Goal: Transaction & Acquisition: Purchase product/service

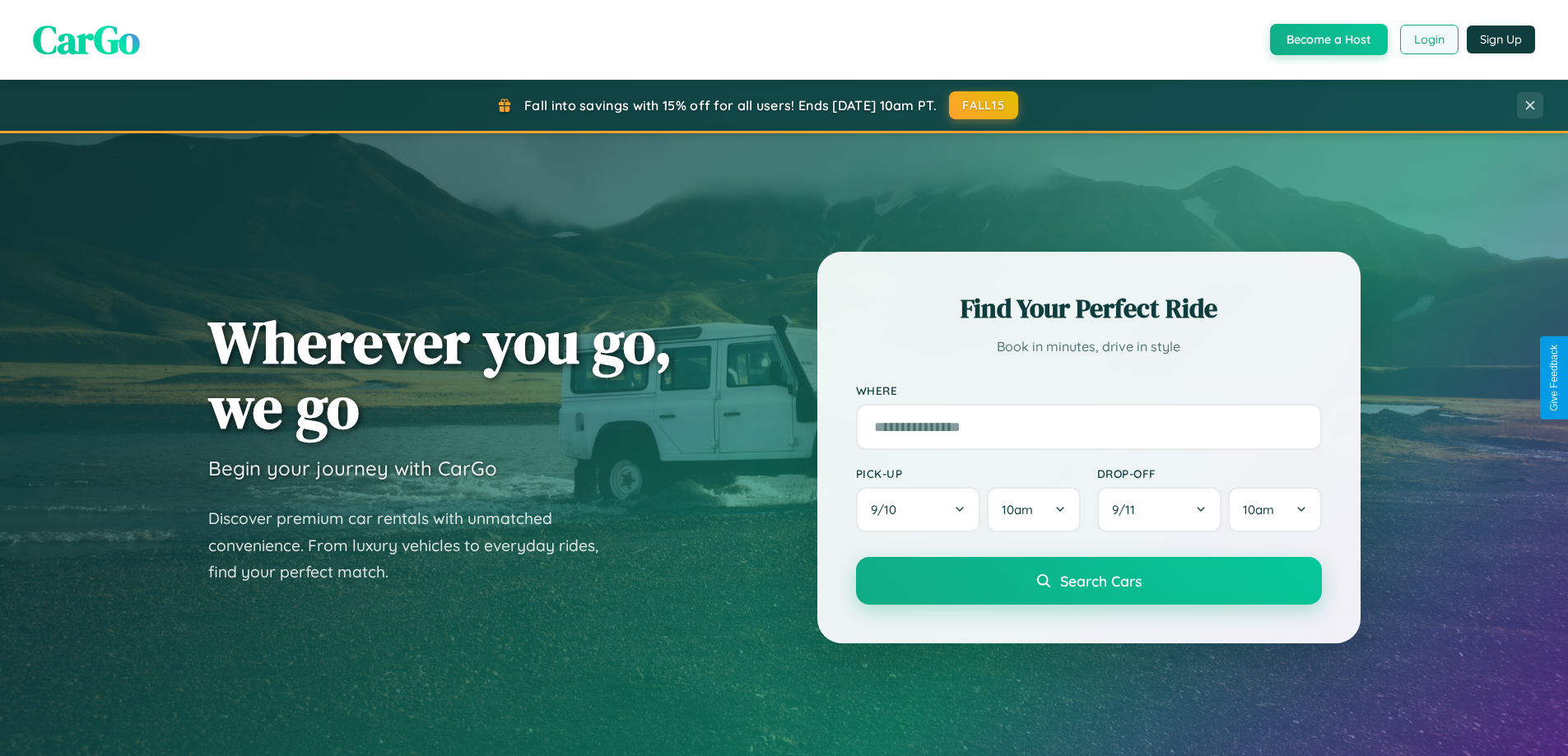
click at [1428, 40] on button "Login" at bounding box center [1429, 40] width 59 height 30
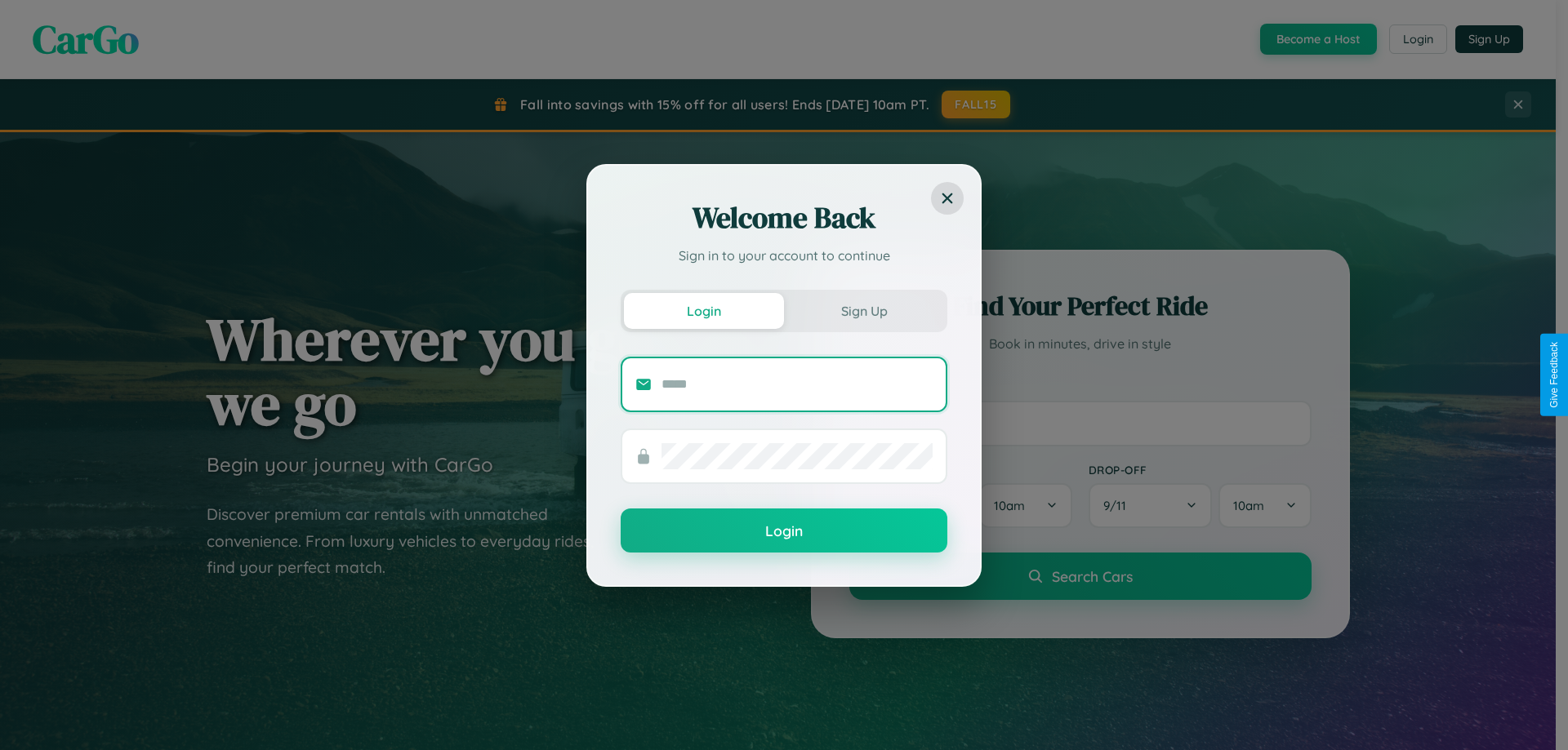
click at [797, 384] on input "text" at bounding box center [797, 385] width 271 height 26
type input "**********"
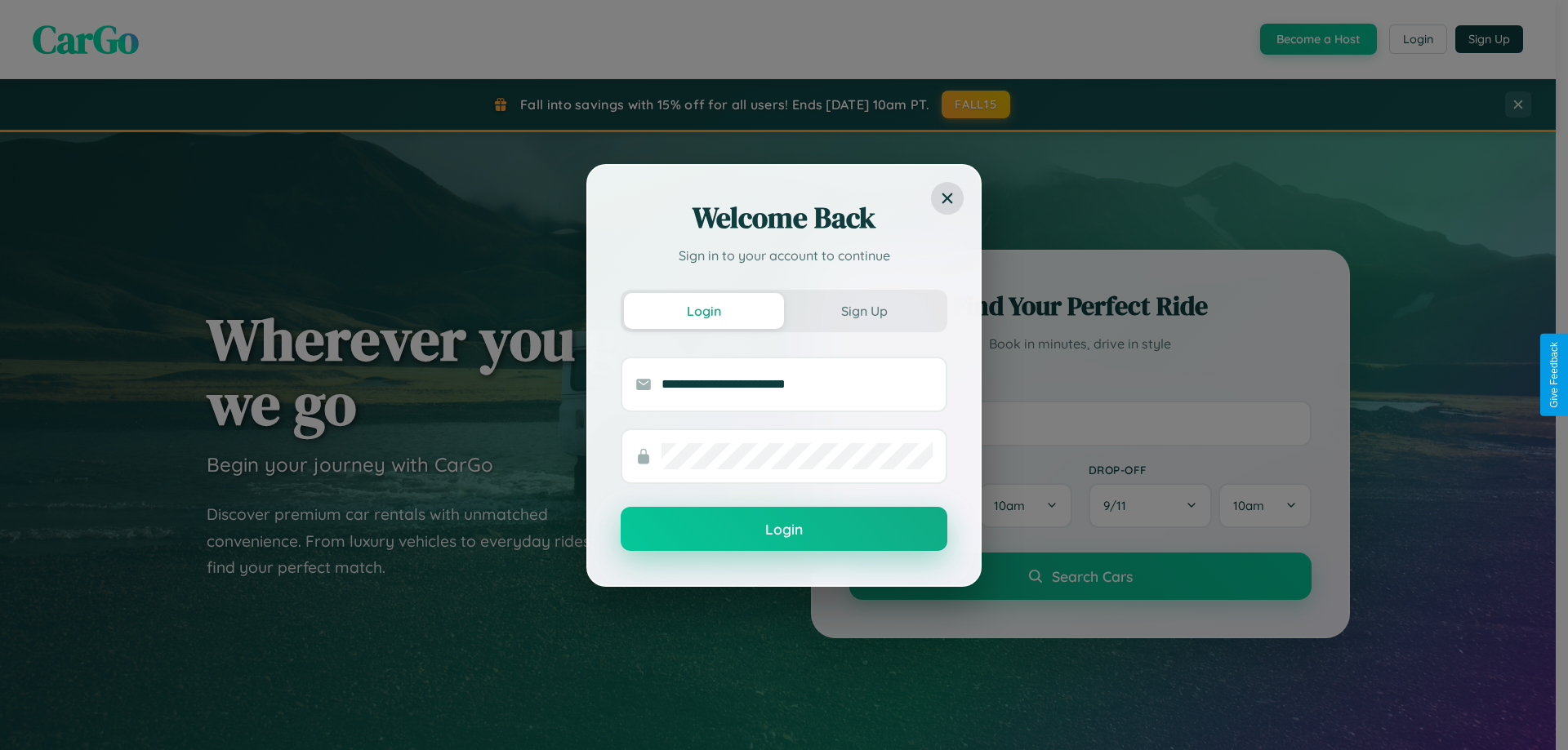
click at [784, 530] on button "Login" at bounding box center [784, 529] width 327 height 44
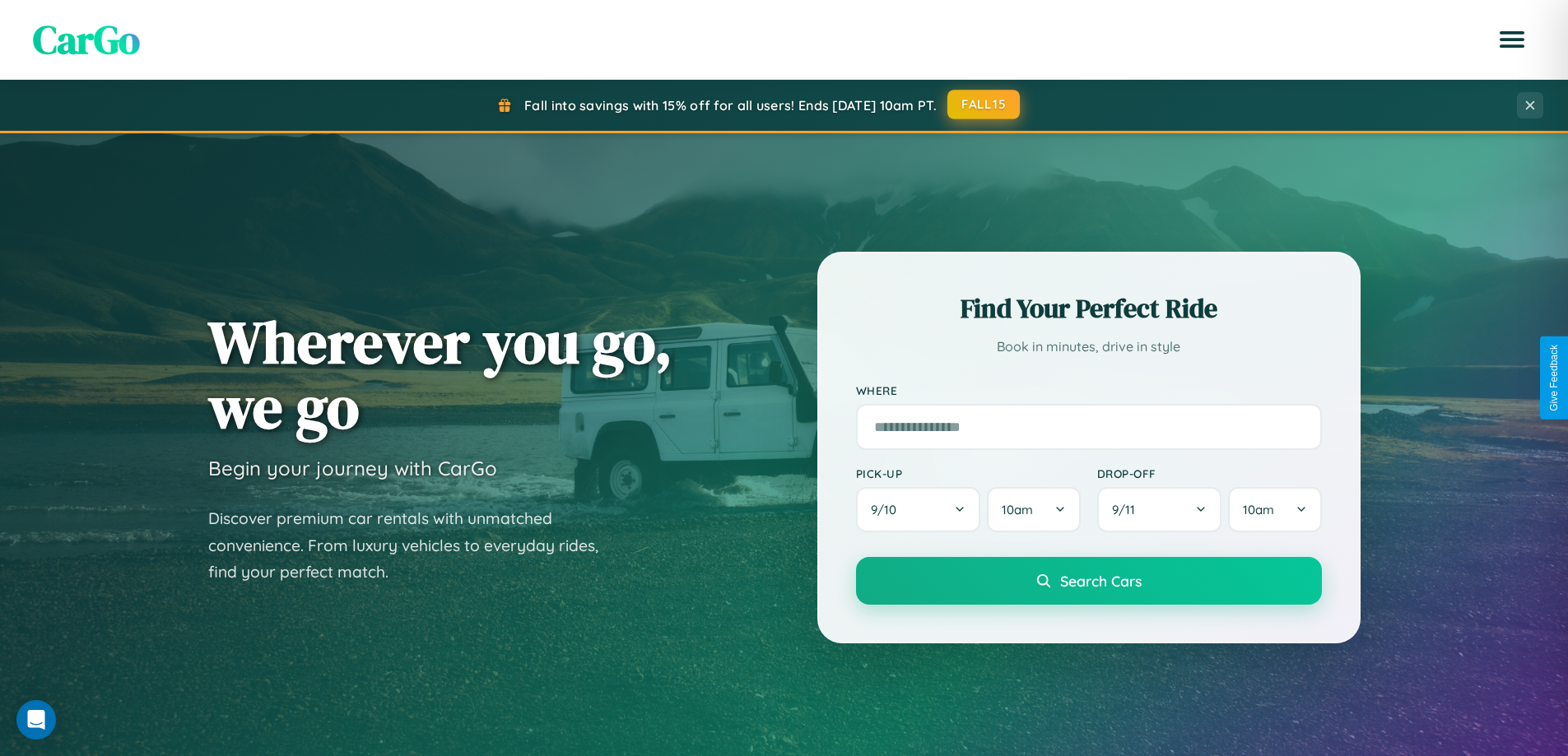
click at [985, 104] on button "FALL15" at bounding box center [984, 104] width 73 height 30
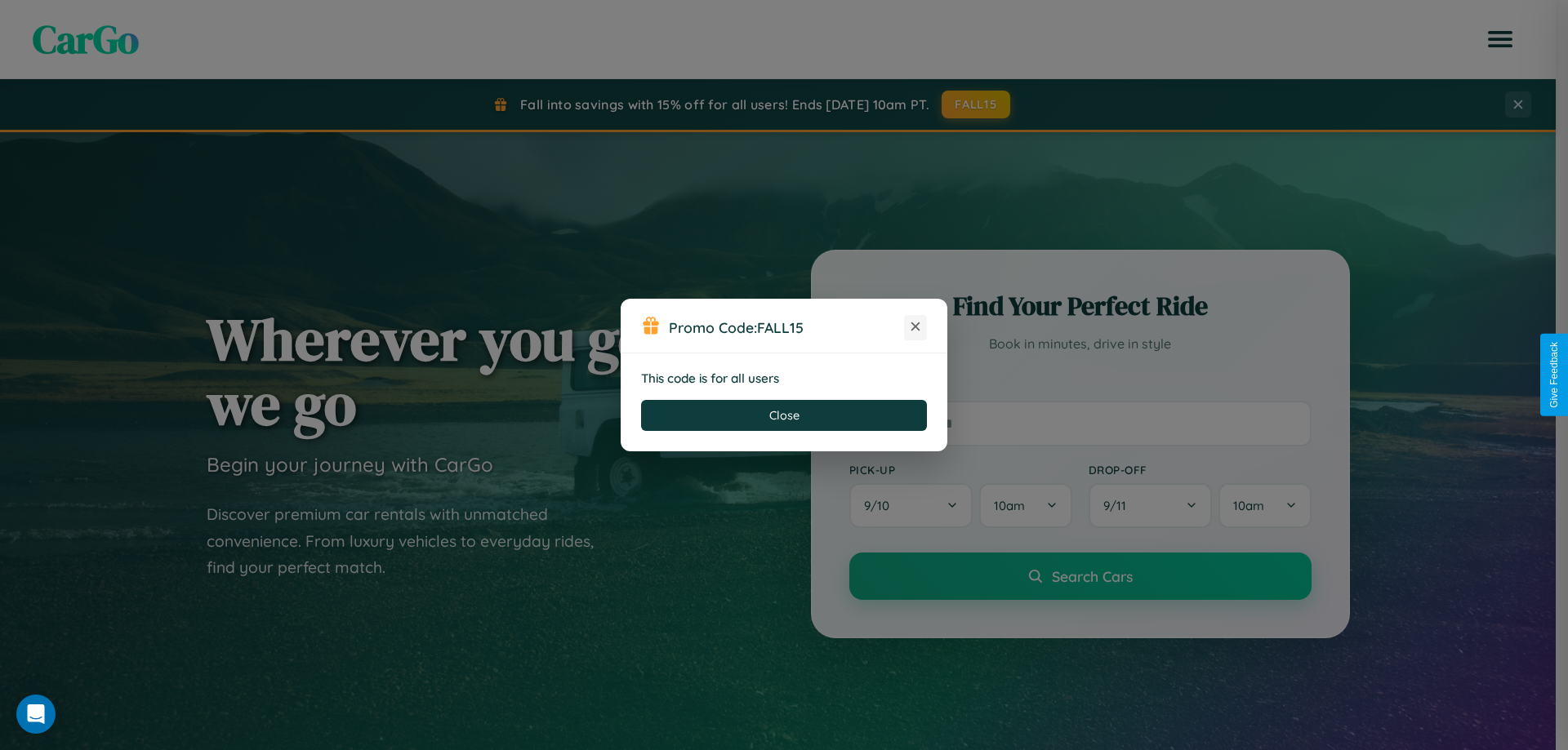
click at [915, 327] on icon at bounding box center [915, 327] width 16 height 16
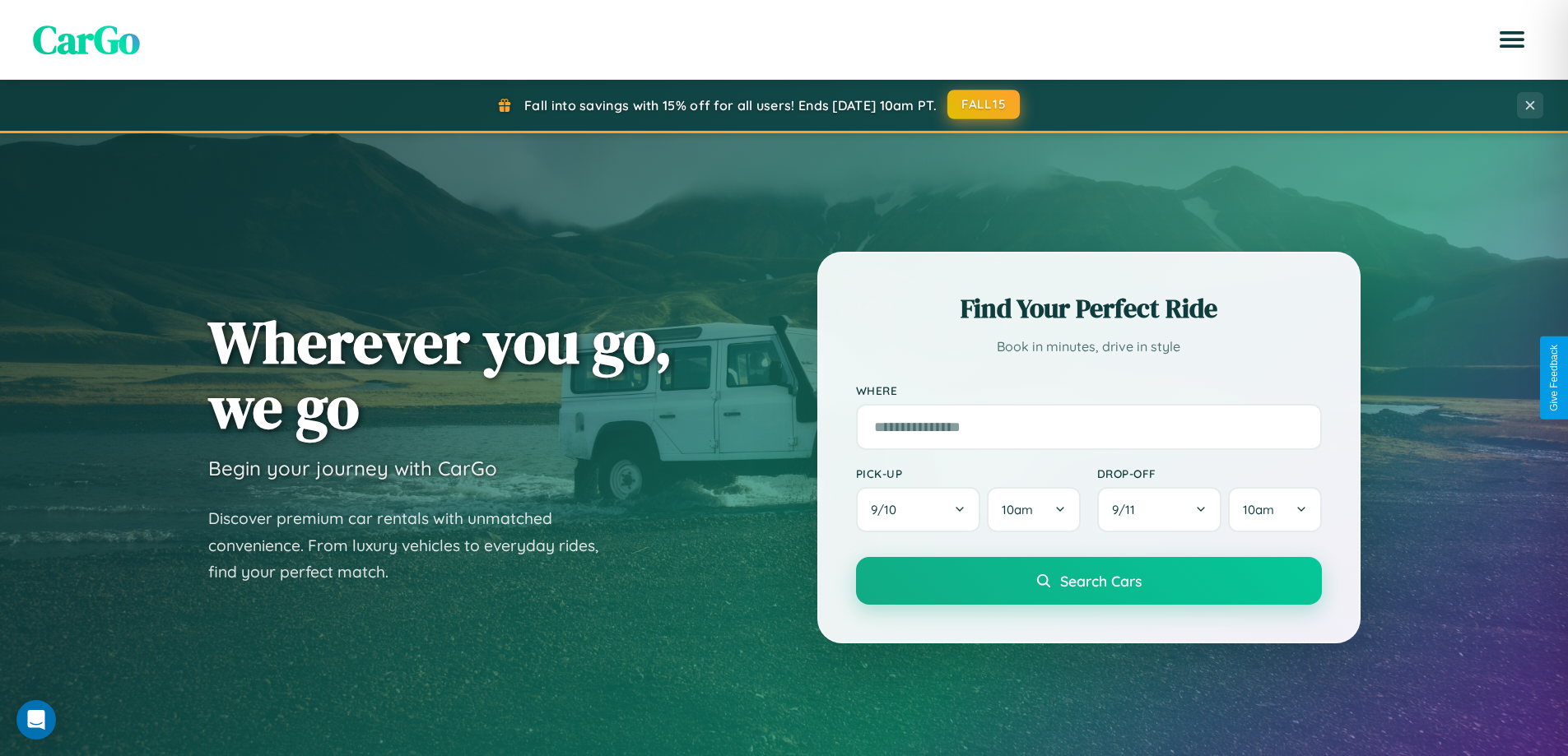
click at [985, 104] on button "FALL15" at bounding box center [984, 104] width 73 height 30
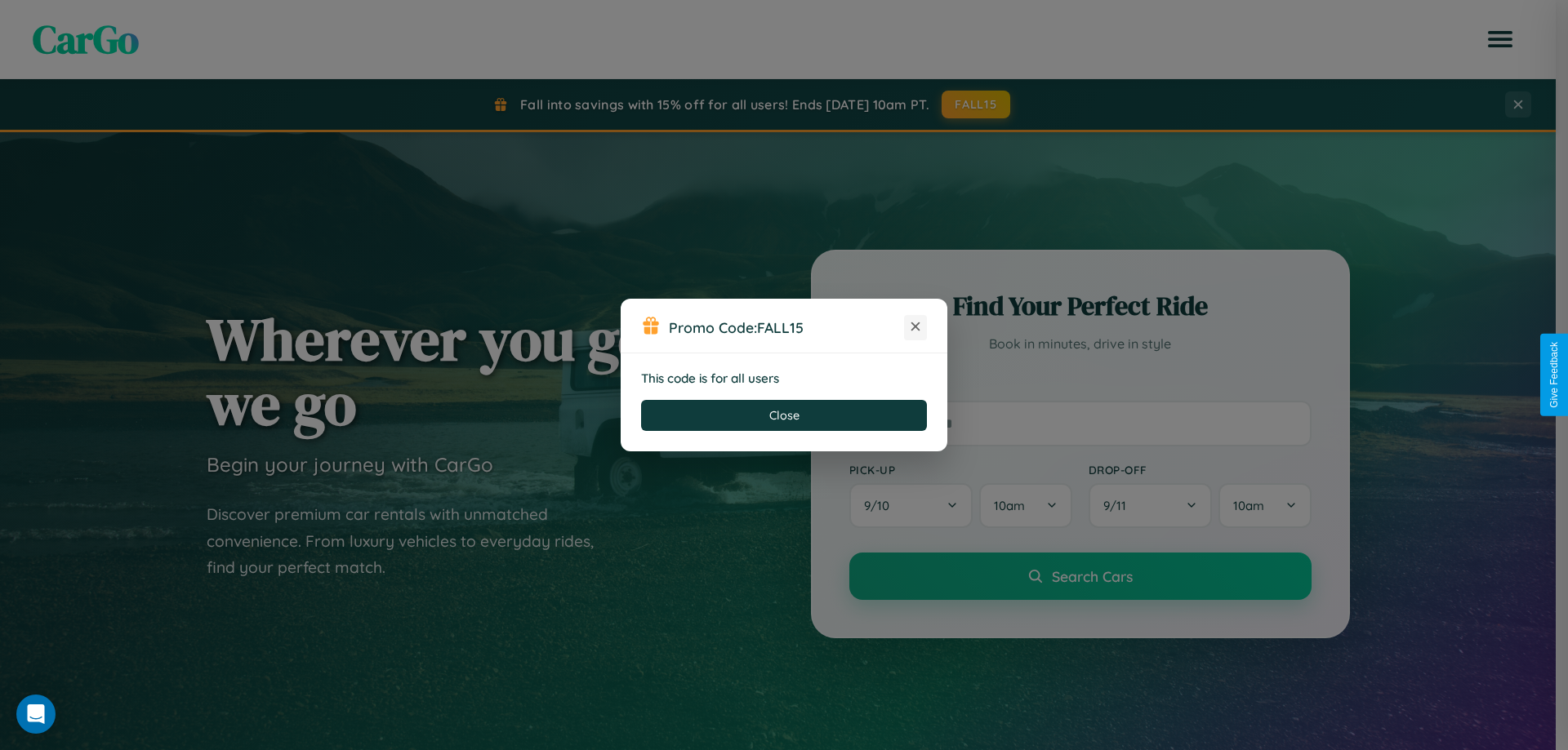
click at [915, 327] on icon at bounding box center [915, 327] width 16 height 16
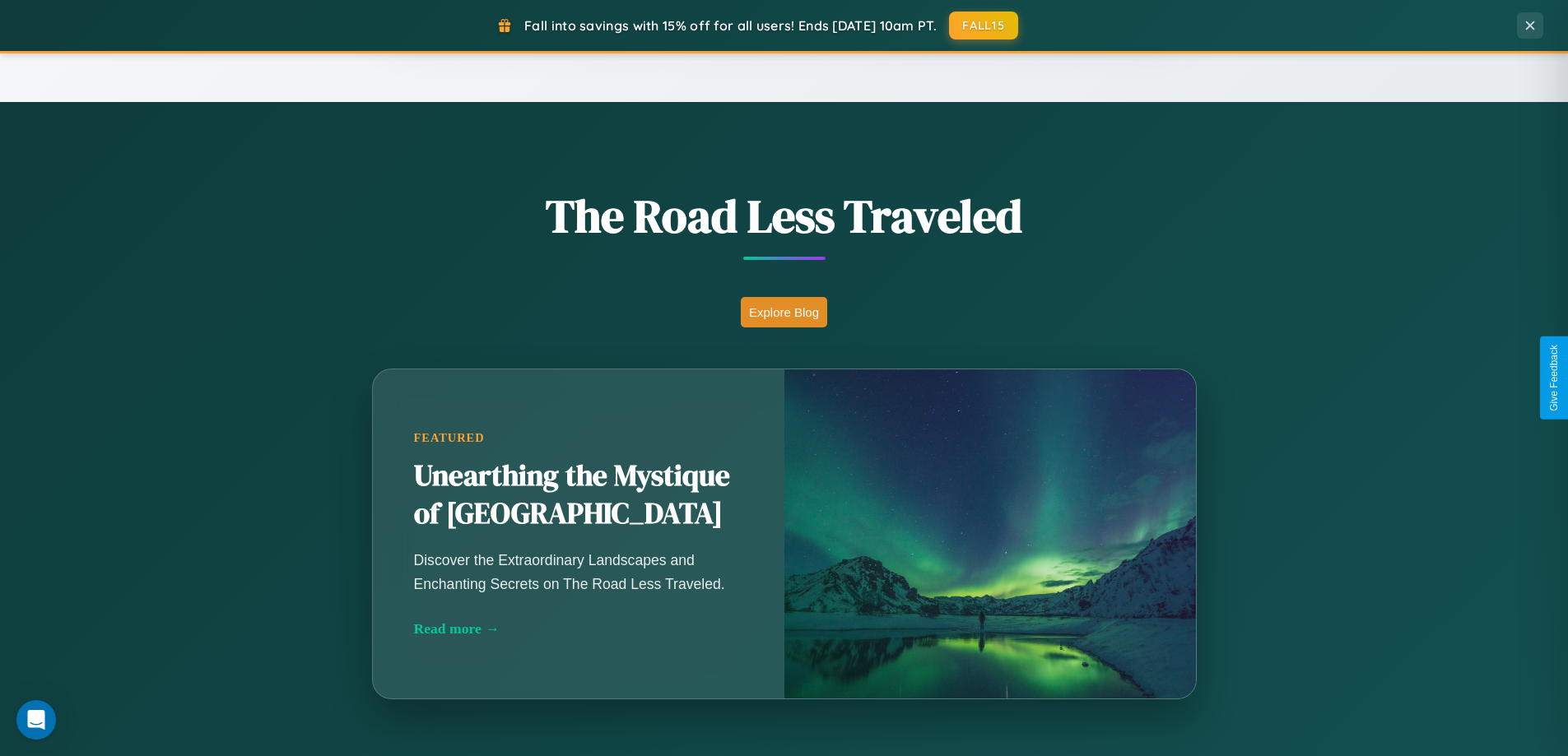
scroll to position [1928, 0]
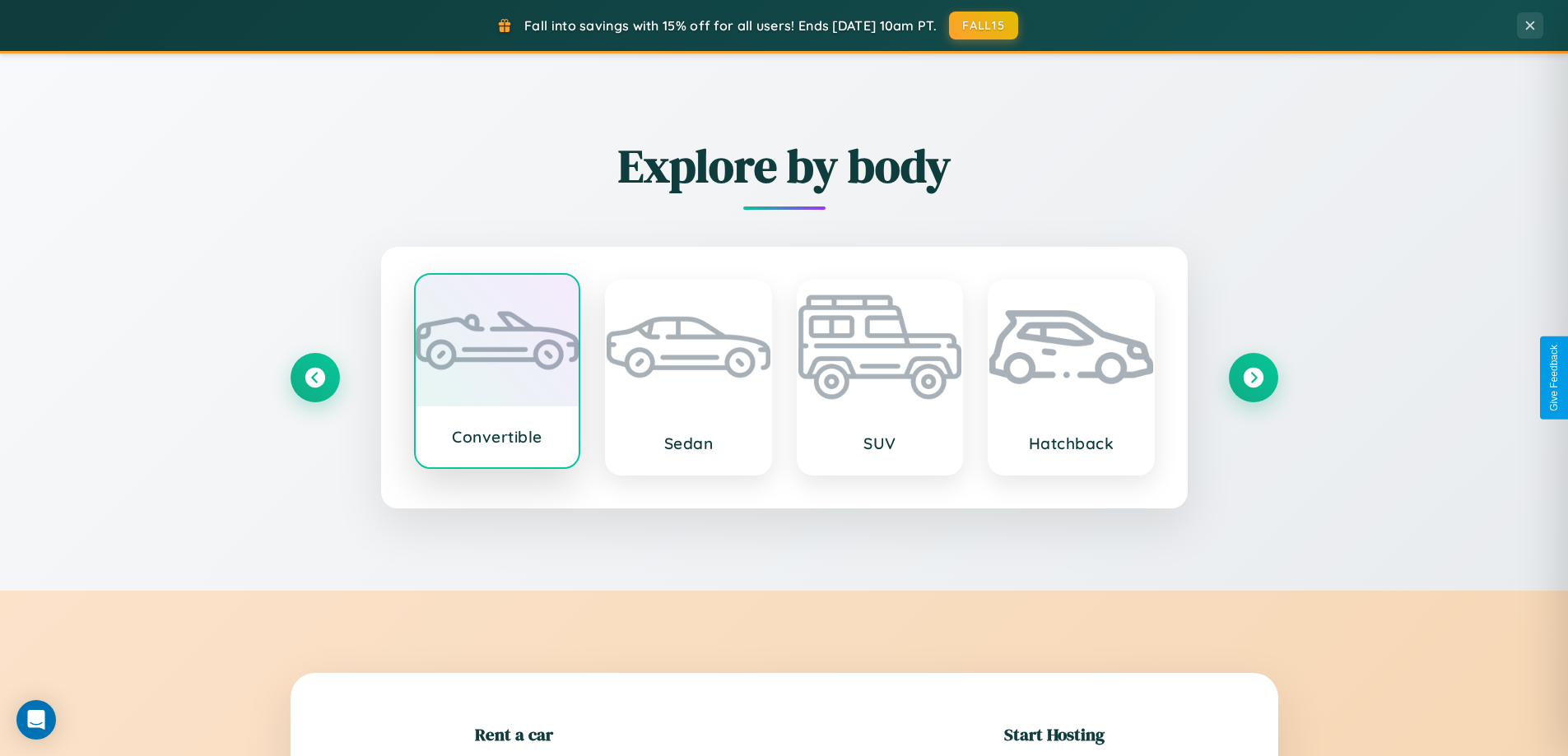
click at [496, 371] on div at bounding box center [497, 340] width 164 height 132
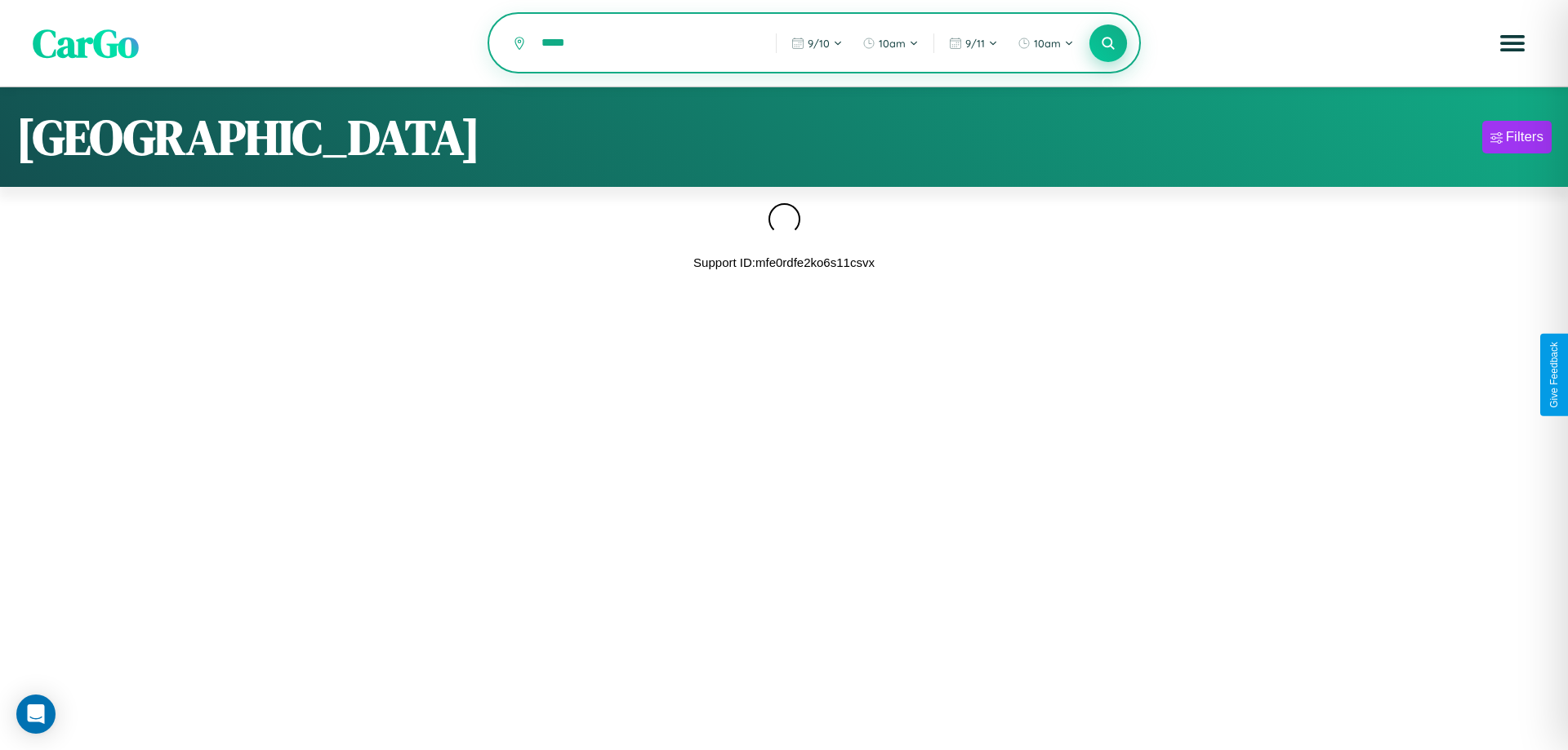
type input "*****"
click at [1108, 44] on icon at bounding box center [1107, 43] width 16 height 16
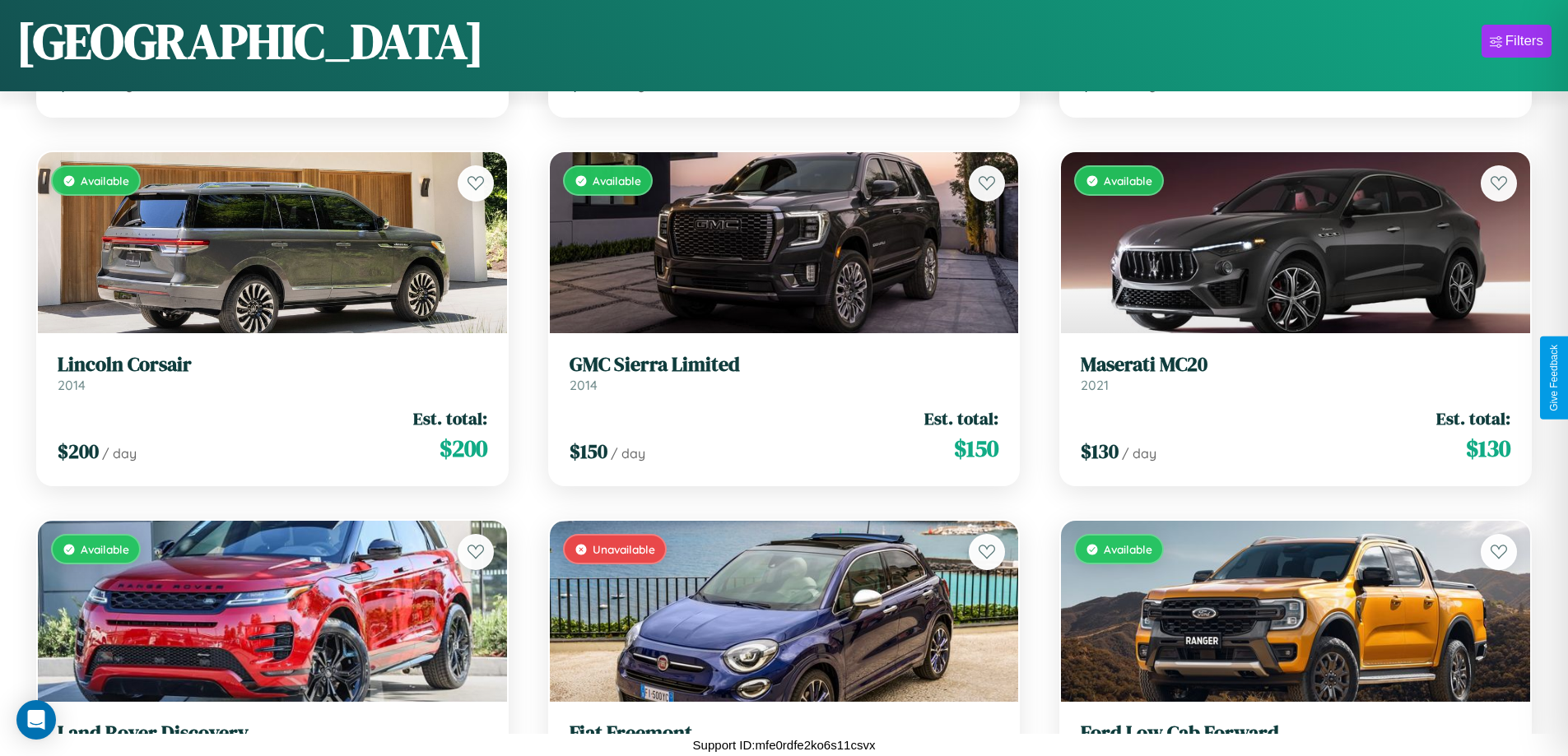
scroll to position [11286, 0]
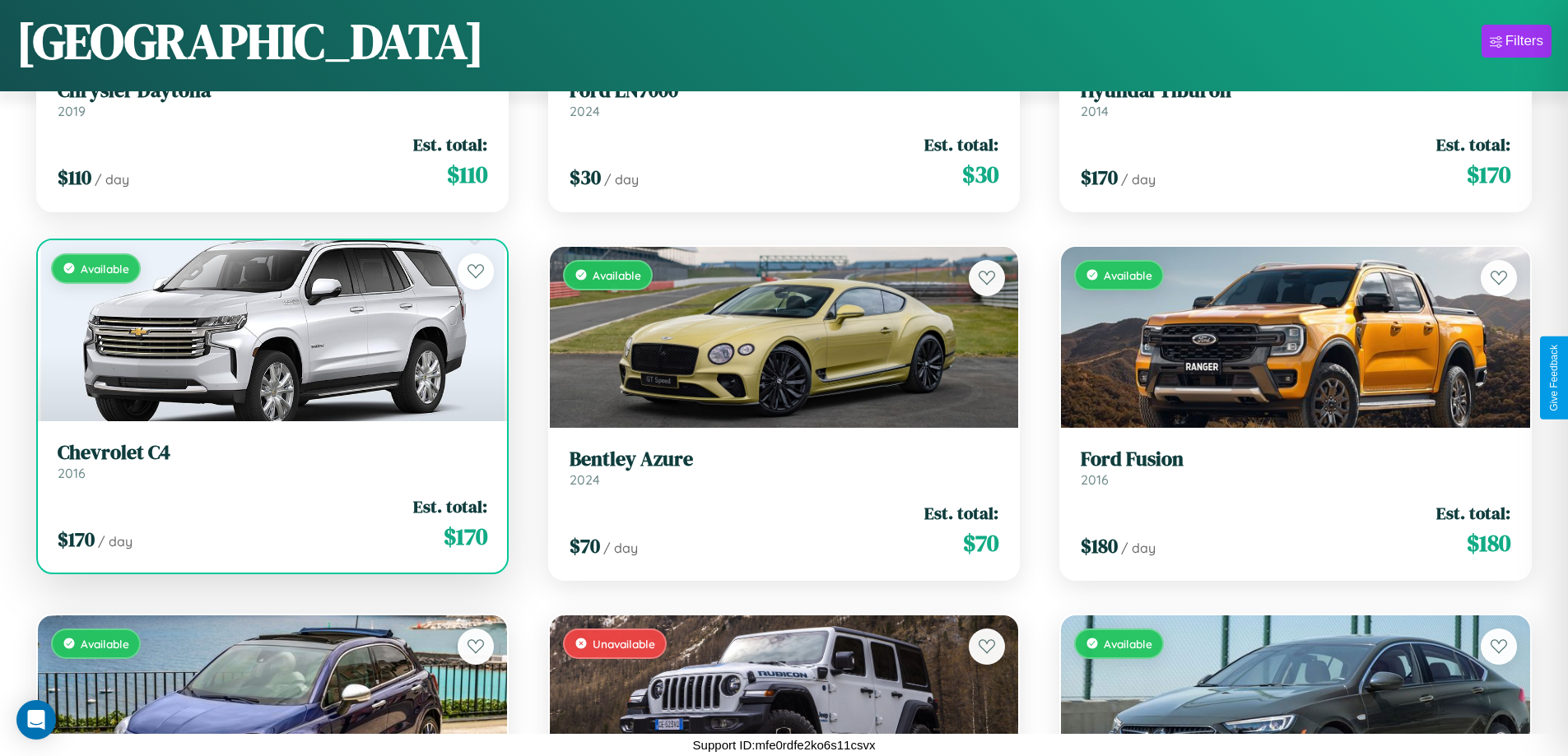
click at [270, 462] on h3 "Chevrolet C4" at bounding box center [272, 452] width 429 height 24
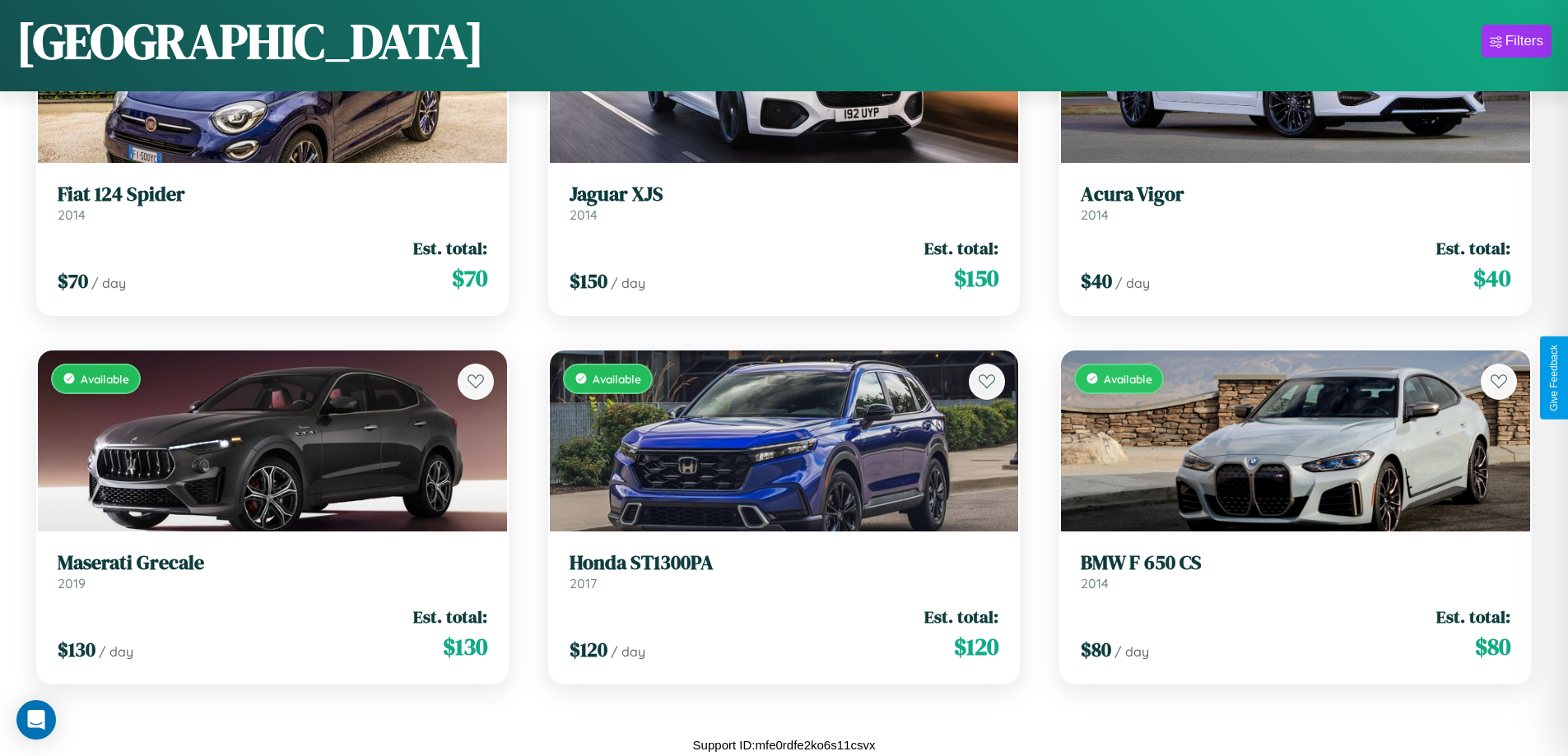
scroll to position [0, 0]
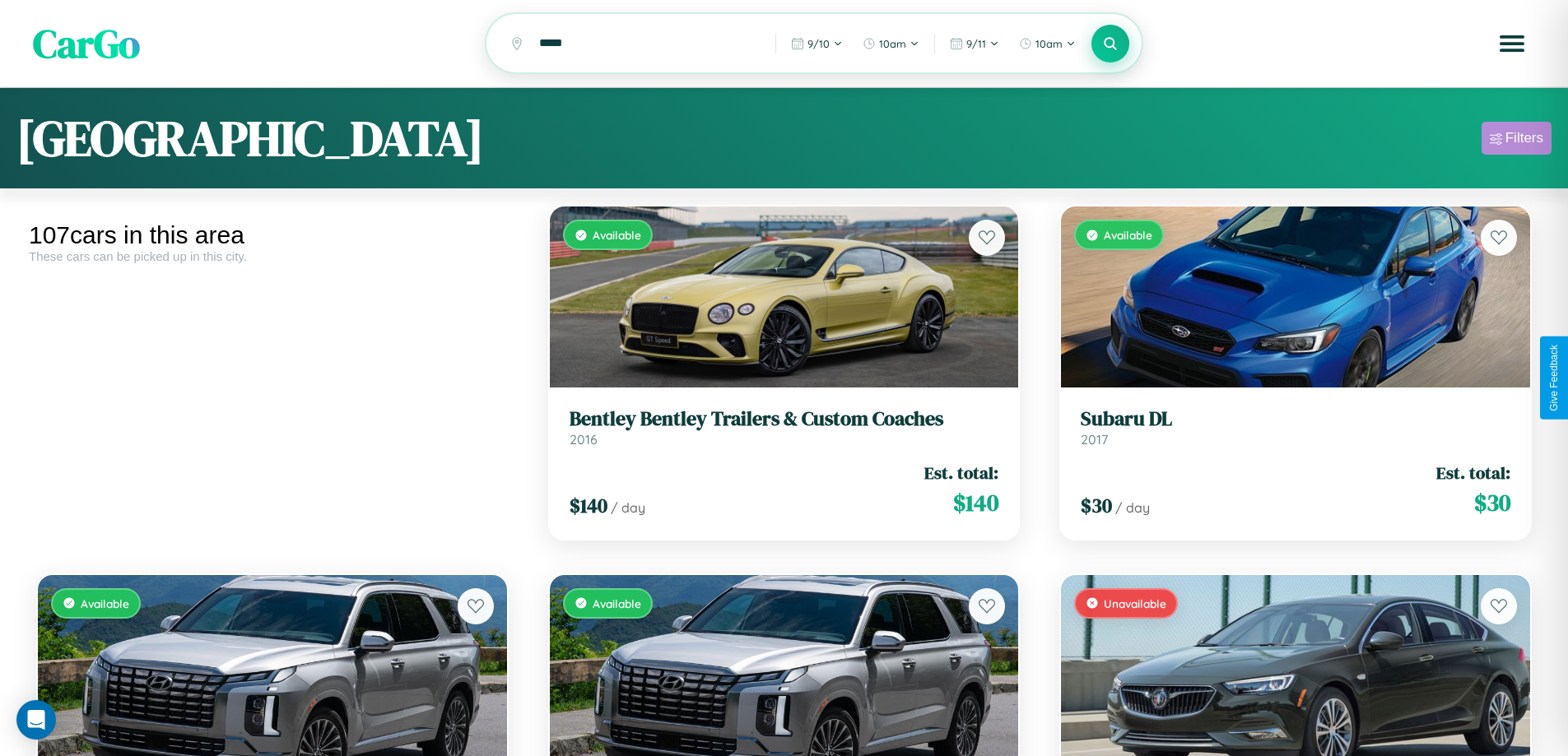
click at [1517, 141] on div "Filters" at bounding box center [1525, 138] width 38 height 17
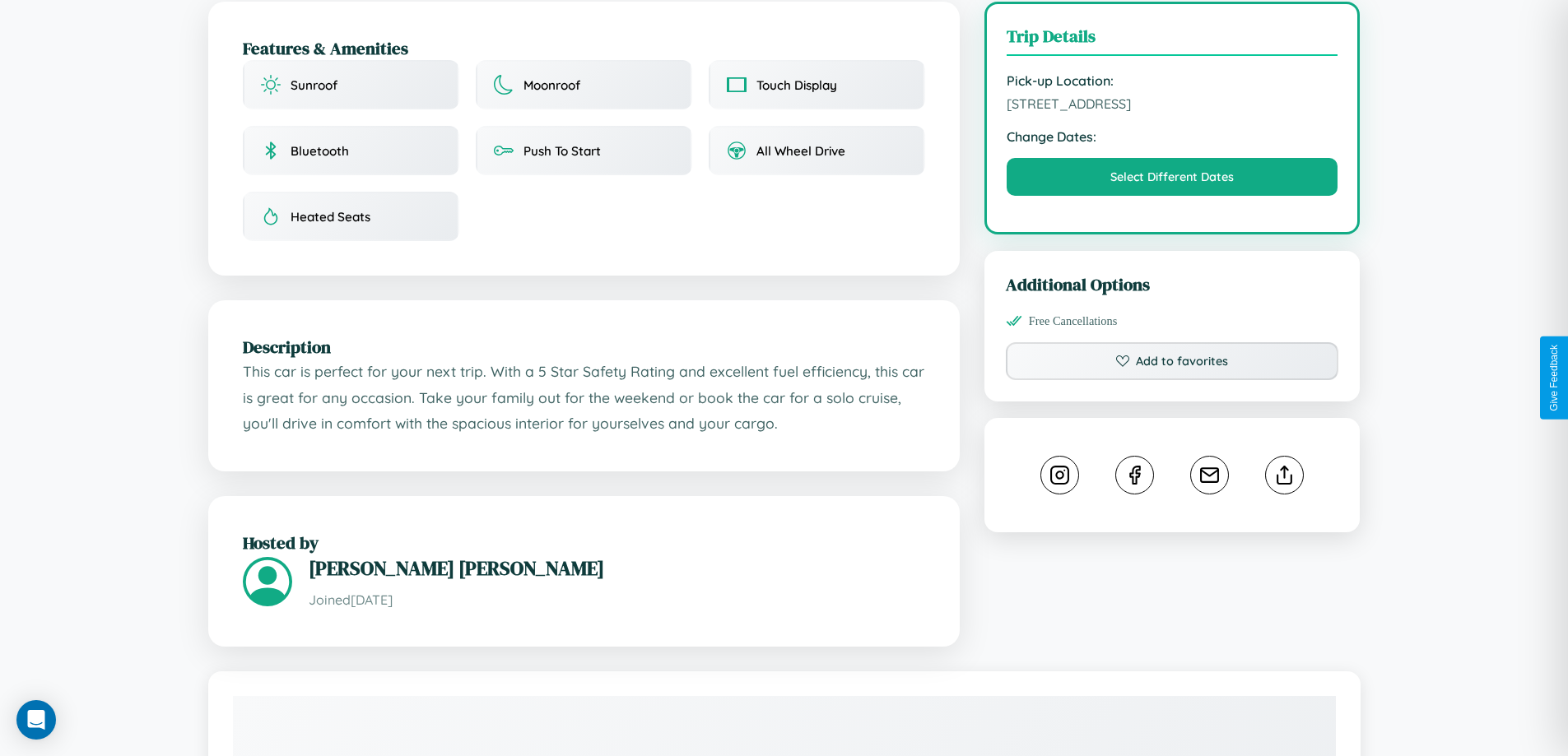
scroll to position [443, 0]
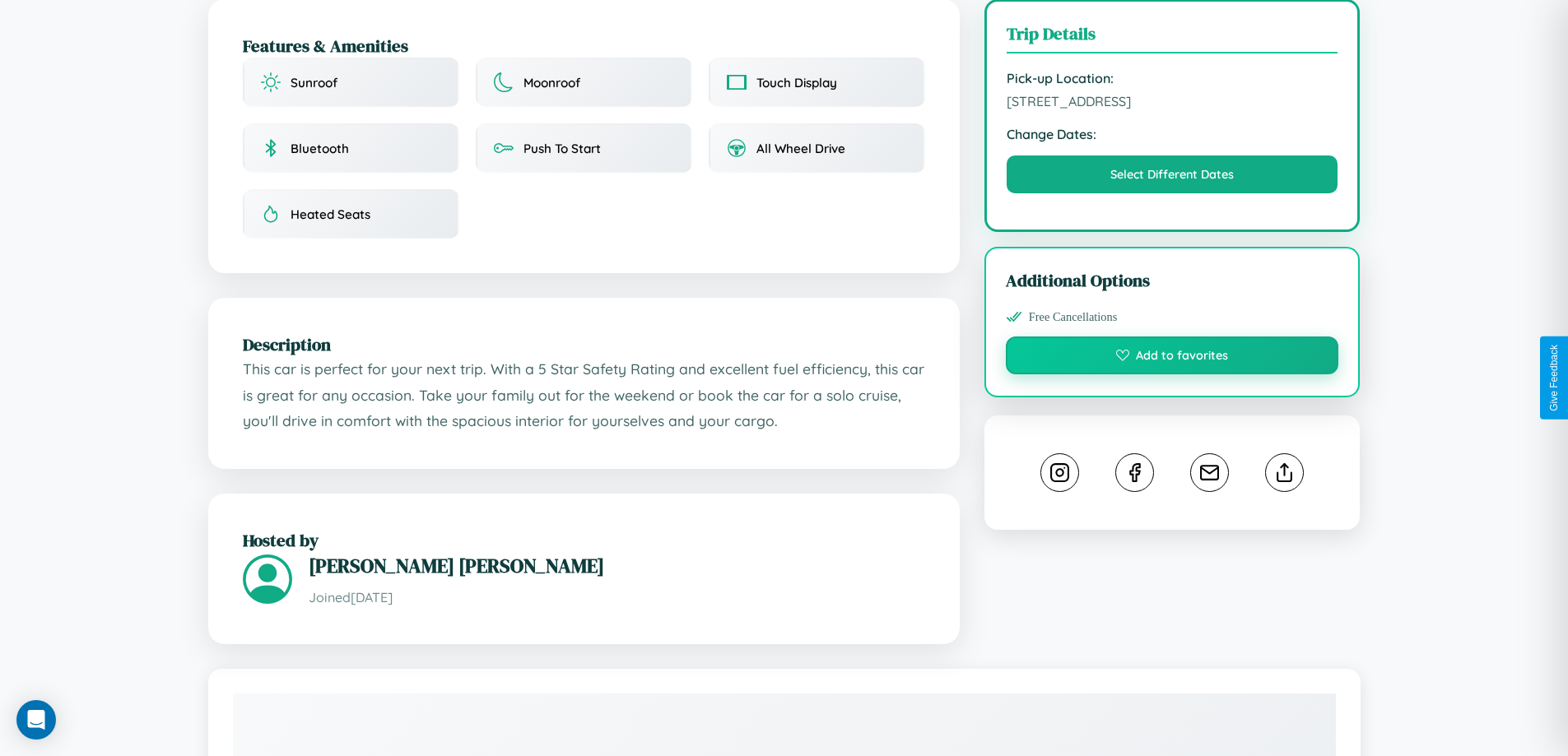
click at [1172, 375] on button "Add to favorites" at bounding box center [1172, 356] width 333 height 38
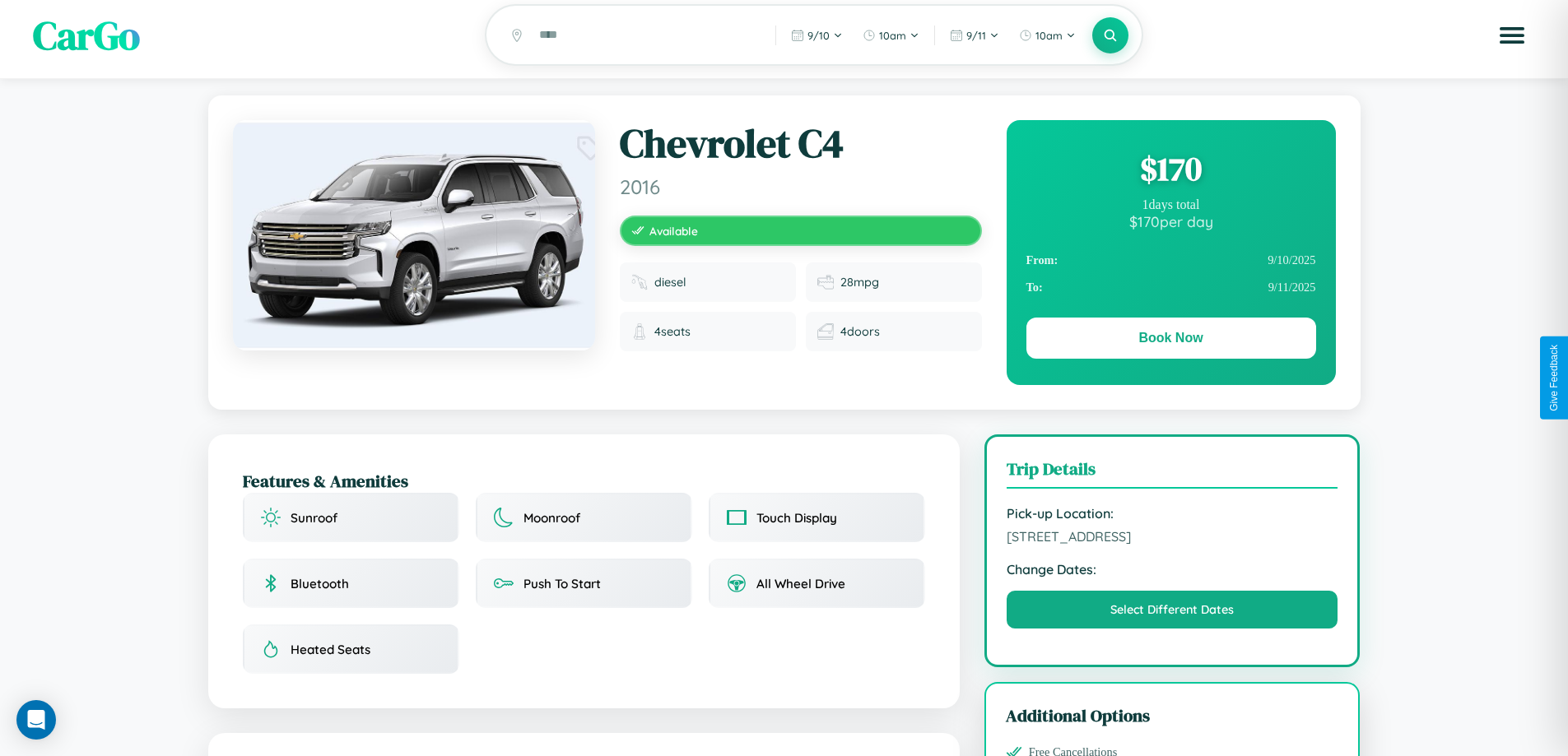
scroll to position [0, 0]
